Goal: Information Seeking & Learning: Learn about a topic

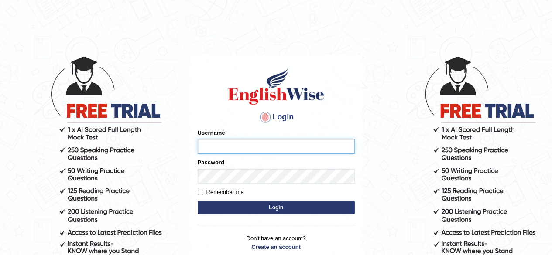
type input "Debnath"
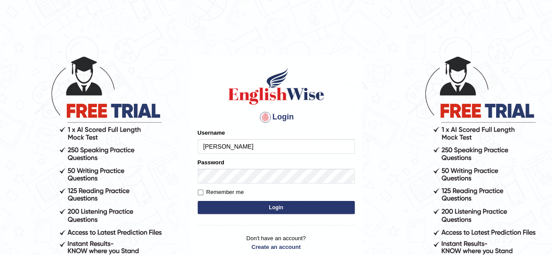
click at [277, 205] on button "Login" at bounding box center [276, 207] width 157 height 13
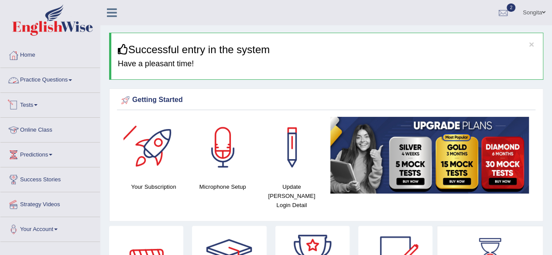
click at [66, 85] on link "Practice Questions" at bounding box center [49, 79] width 99 height 22
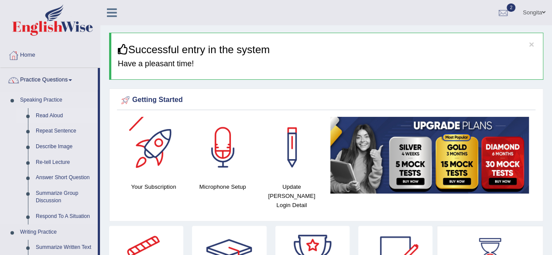
click at [74, 113] on link "Read Aloud" at bounding box center [65, 116] width 66 height 16
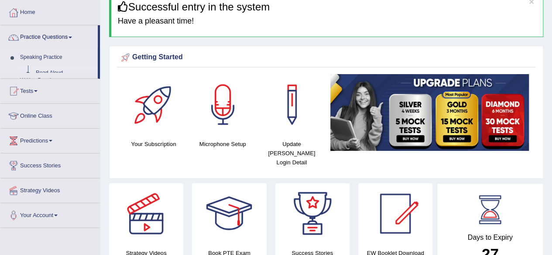
scroll to position [43, 0]
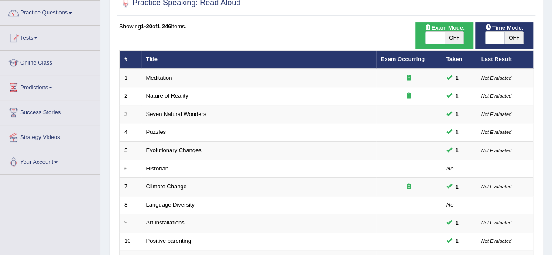
scroll to position [68, 0]
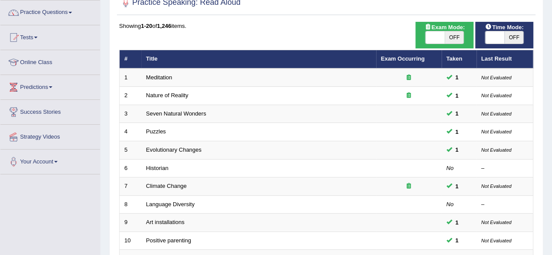
click at [72, 12] on span at bounding box center [69, 13] width 3 height 2
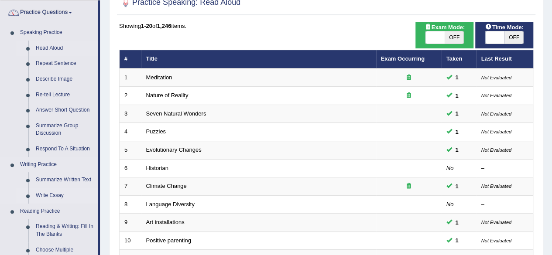
click at [62, 199] on link "Write Essay" at bounding box center [65, 196] width 66 height 16
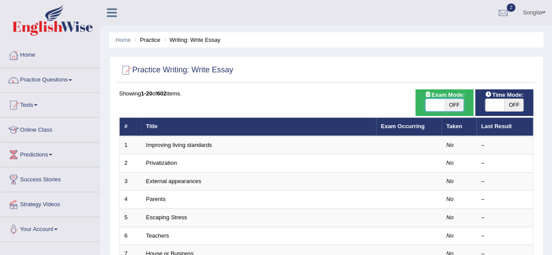
click at [433, 102] on span at bounding box center [434, 105] width 19 height 12
checkbox input "true"
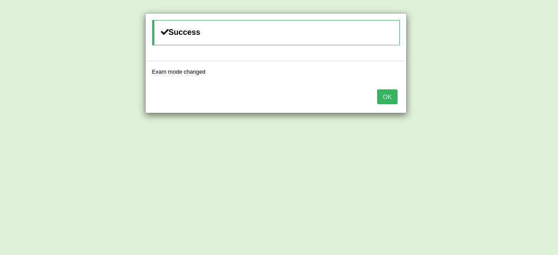
click at [390, 92] on button "OK" at bounding box center [387, 96] width 20 height 15
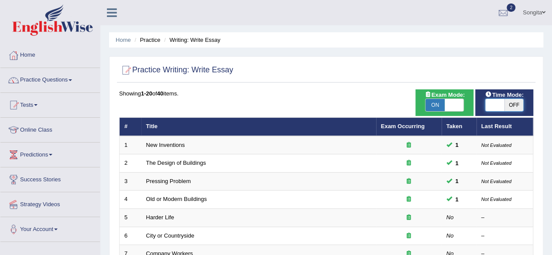
click at [485, 100] on span at bounding box center [494, 105] width 19 height 12
checkbox input "true"
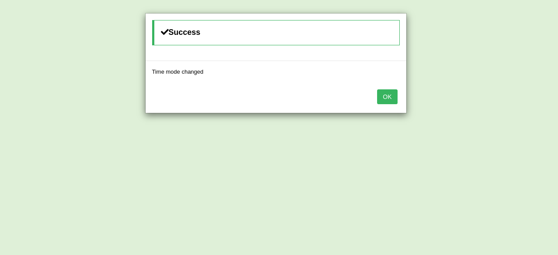
click at [386, 98] on button "OK" at bounding box center [387, 96] width 20 height 15
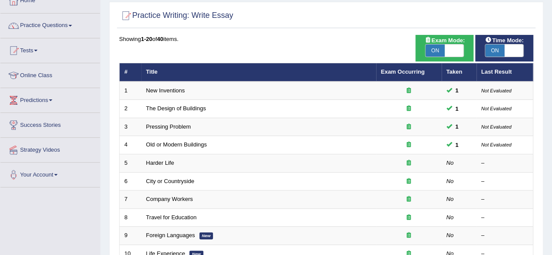
scroll to position [74, 0]
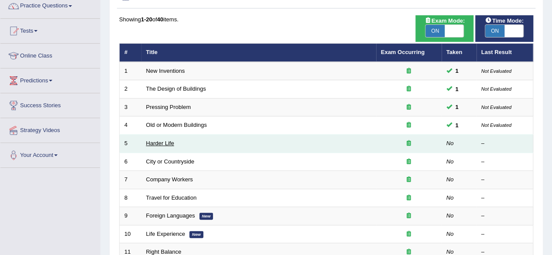
click at [164, 142] on link "Harder Life" at bounding box center [160, 143] width 28 height 7
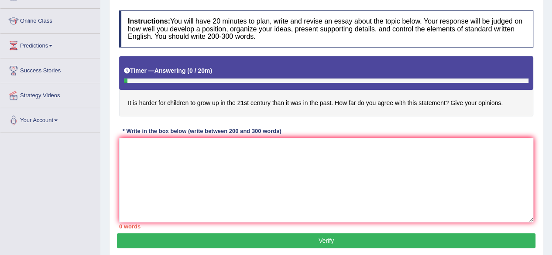
scroll to position [120, 0]
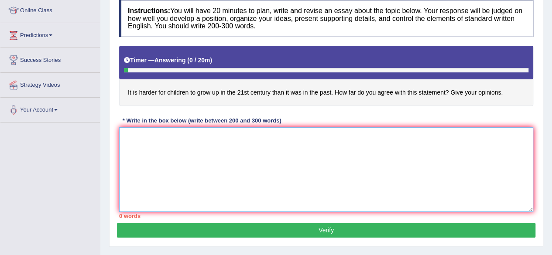
click at [147, 155] on textarea at bounding box center [326, 169] width 414 height 85
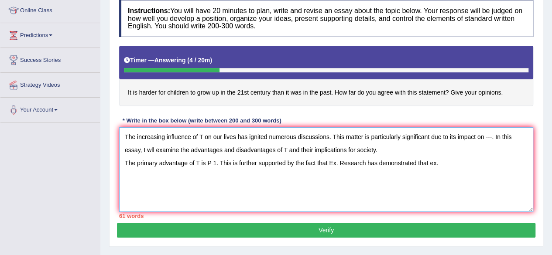
click at [335, 162] on textarea "The increasing influence of T on our lives has ignited numerous discussions. Th…" at bounding box center [326, 169] width 414 height 85
click at [479, 162] on textarea "The increasing influence of T on our lives has ignited numerous discussions. Th…" at bounding box center [326, 169] width 414 height 85
click at [359, 164] on textarea "The increasing influence of T on our lives has ignited numerous discussions. Th…" at bounding box center [326, 169] width 414 height 85
click at [440, 161] on textarea "The increasing influence of T on our lives has ignited numerous discussions. Th…" at bounding box center [326, 169] width 414 height 85
click at [153, 172] on textarea "The increasing influence of T on our lives has ignited numerous discussions. Th…" at bounding box center [326, 169] width 414 height 85
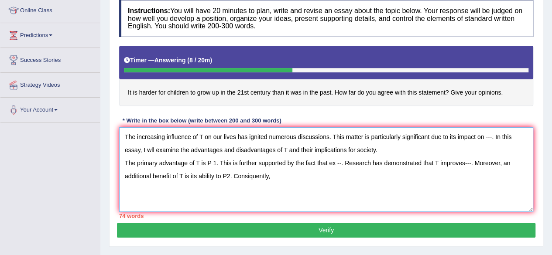
click at [249, 174] on textarea "The increasing influence of T on our lives has ignited numerous discussions. Th…" at bounding box center [326, 169] width 414 height 85
click at [278, 173] on textarea "The increasing influence of T on our lives has ignited numerous discussions. Th…" at bounding box center [326, 169] width 414 height 85
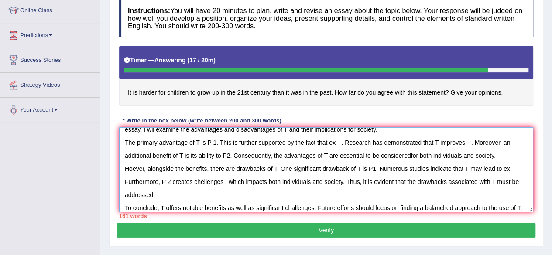
scroll to position [34, 0]
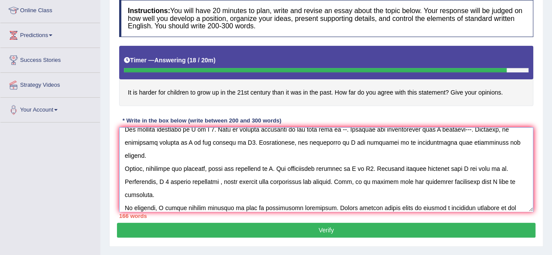
click at [212, 205] on textarea at bounding box center [326, 169] width 414 height 85
click at [239, 208] on textarea at bounding box center [326, 169] width 414 height 85
click at [426, 140] on textarea at bounding box center [326, 169] width 414 height 85
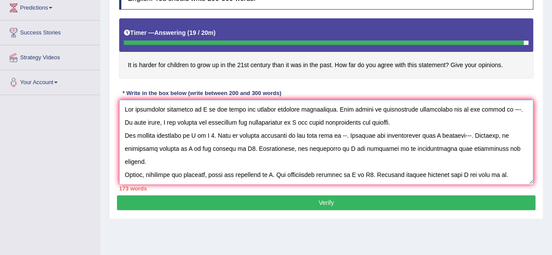
scroll to position [148, 0]
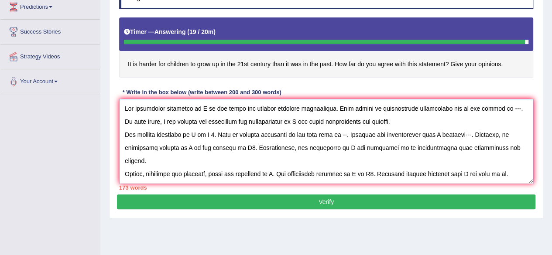
click at [204, 106] on textarea at bounding box center [326, 141] width 414 height 85
click at [203, 106] on textarea at bounding box center [326, 141] width 414 height 85
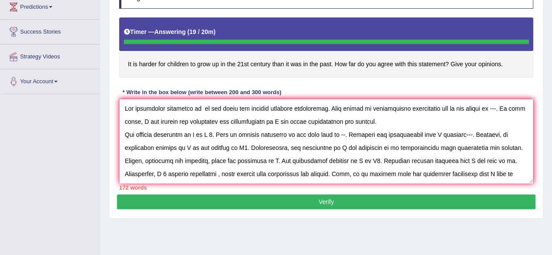
type textarea "The increasing influence of on our lives has ignited numerous discussions. This…"
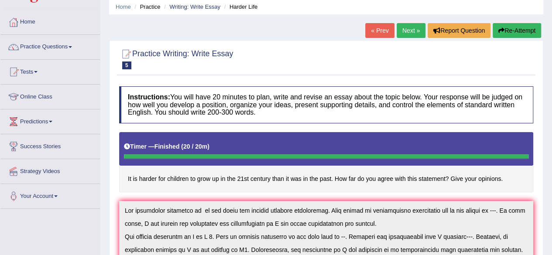
scroll to position [22, 0]
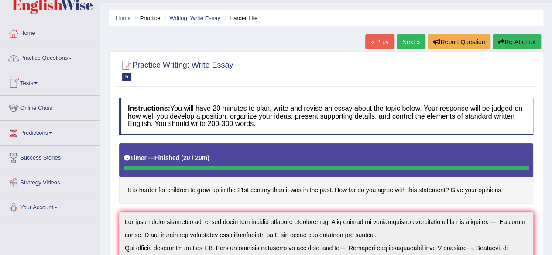
click at [61, 61] on link "Practice Questions" at bounding box center [49, 57] width 99 height 22
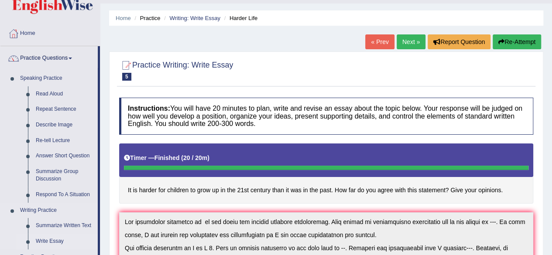
click at [46, 239] on link "Write Essay" at bounding box center [65, 242] width 66 height 16
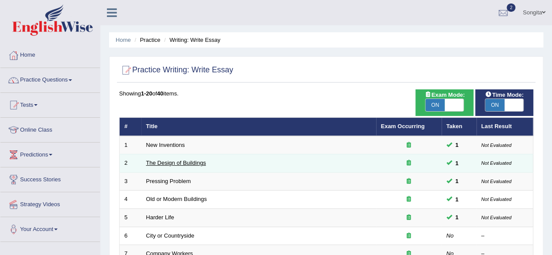
click at [204, 164] on link "The Design of Buildings" at bounding box center [176, 163] width 60 height 7
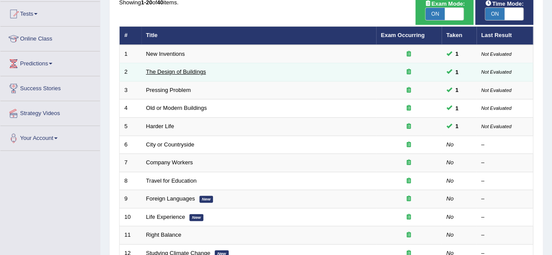
scroll to position [93, 0]
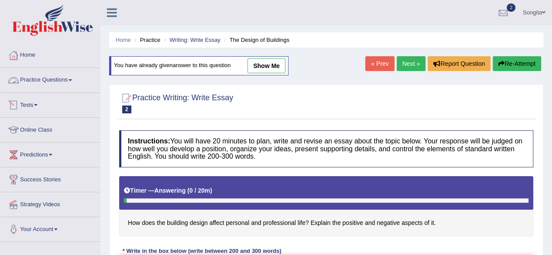
click at [27, 102] on link "Tests" at bounding box center [49, 104] width 99 height 22
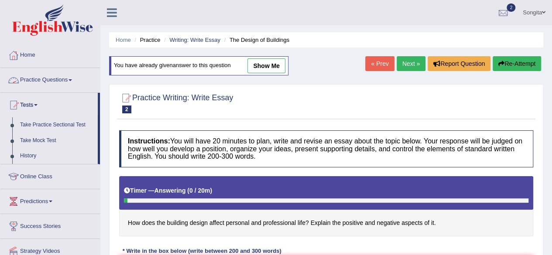
click at [41, 83] on link "Practice Questions" at bounding box center [49, 79] width 99 height 22
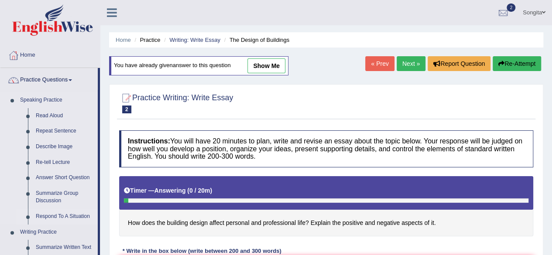
click at [72, 80] on span at bounding box center [69, 80] width 3 height 2
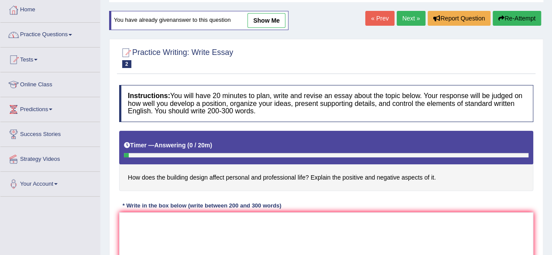
scroll to position [45, 0]
click at [56, 36] on link "Practice Questions" at bounding box center [49, 34] width 99 height 22
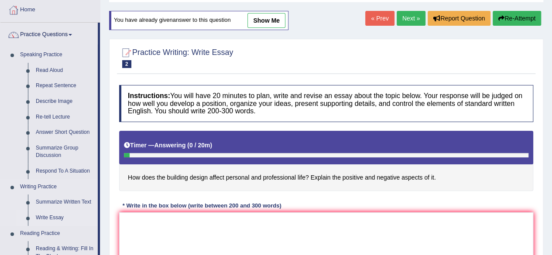
click at [38, 218] on link "Write Essay" at bounding box center [65, 218] width 66 height 16
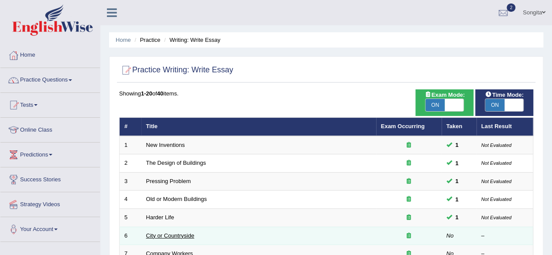
click at [167, 235] on link "City or Countryside" at bounding box center [170, 235] width 48 height 7
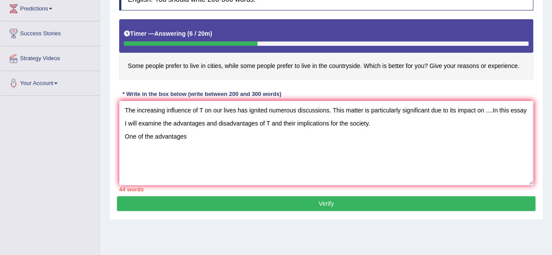
type textarea "The increasing influence of T on our lives has ignited numerous discussions. Th…"
